Goal: Entertainment & Leisure: Consume media (video, audio)

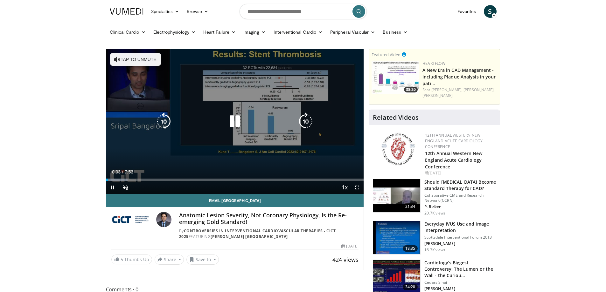
click at [138, 57] on button "Tap to unmute" at bounding box center [135, 59] width 51 height 13
drag, startPoint x: 357, startPoint y: 186, endPoint x: 357, endPoint y: 224, distance: 38.5
click at [357, 186] on span "Video Player" at bounding box center [357, 187] width 13 height 13
